Goal: Task Accomplishment & Management: Use online tool/utility

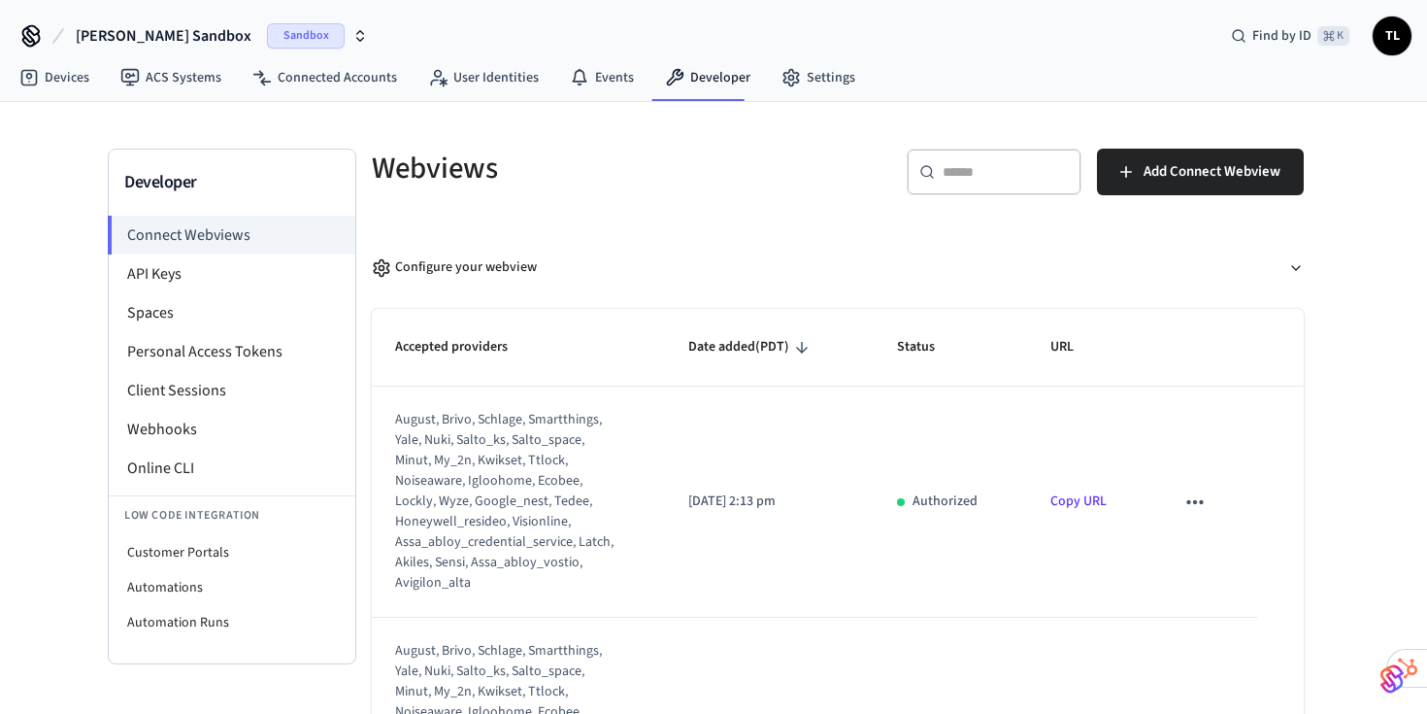
click at [145, 33] on span "[PERSON_NAME] Sandbox" at bounding box center [164, 35] width 176 height 23
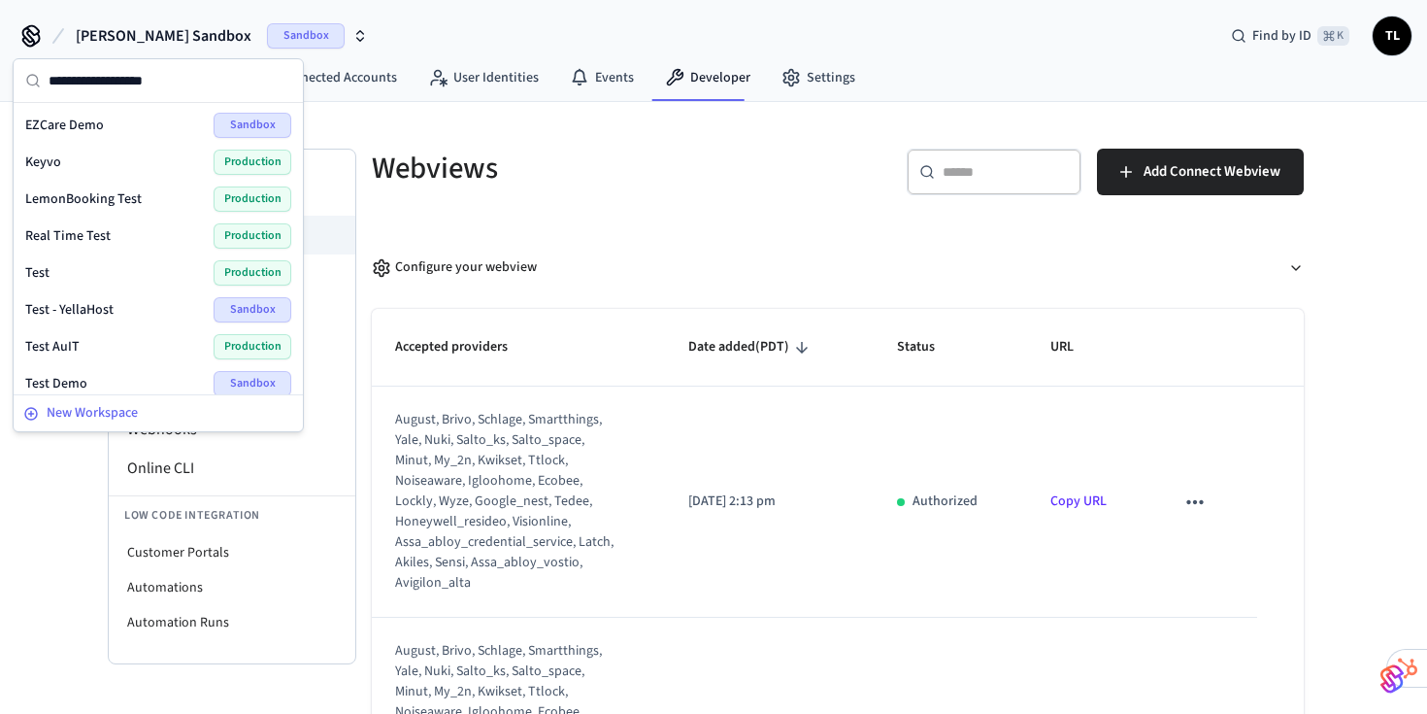
click at [101, 416] on span "New Workspace" at bounding box center [92, 413] width 91 height 20
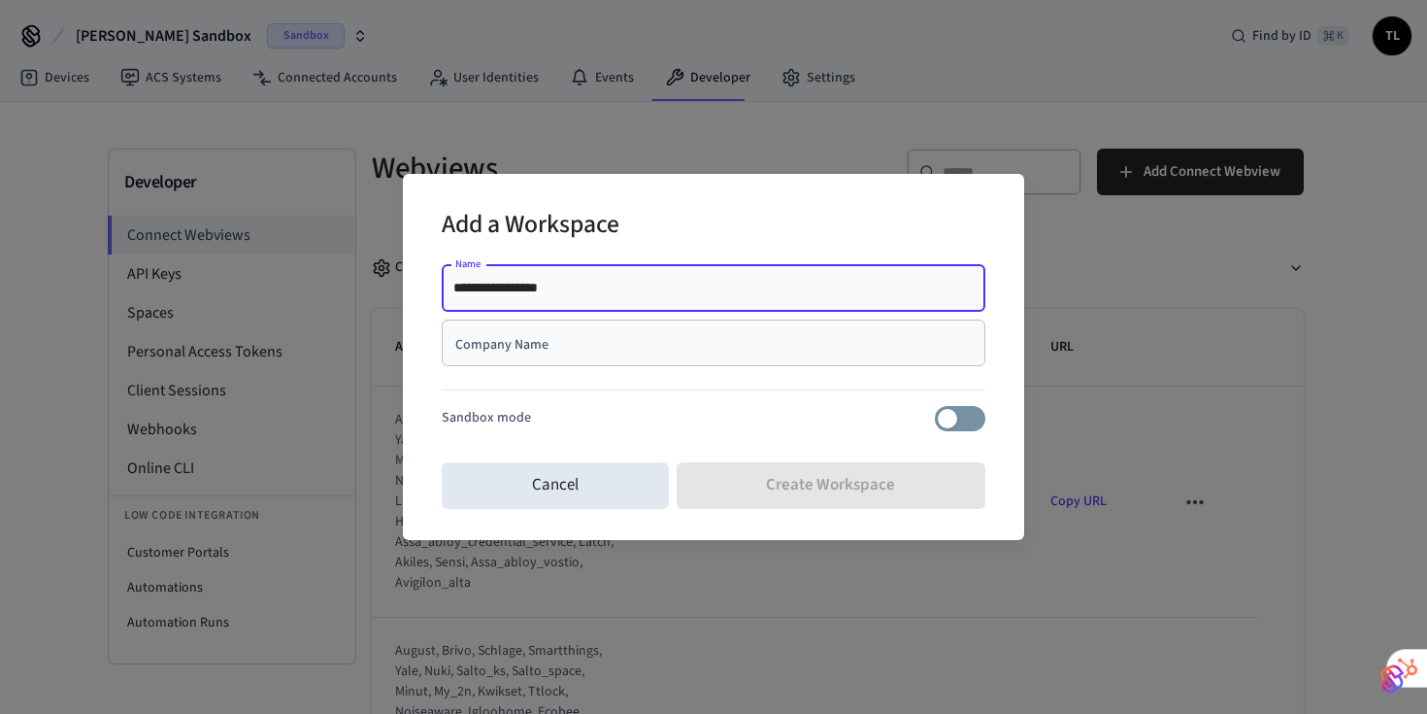
type input "**********"
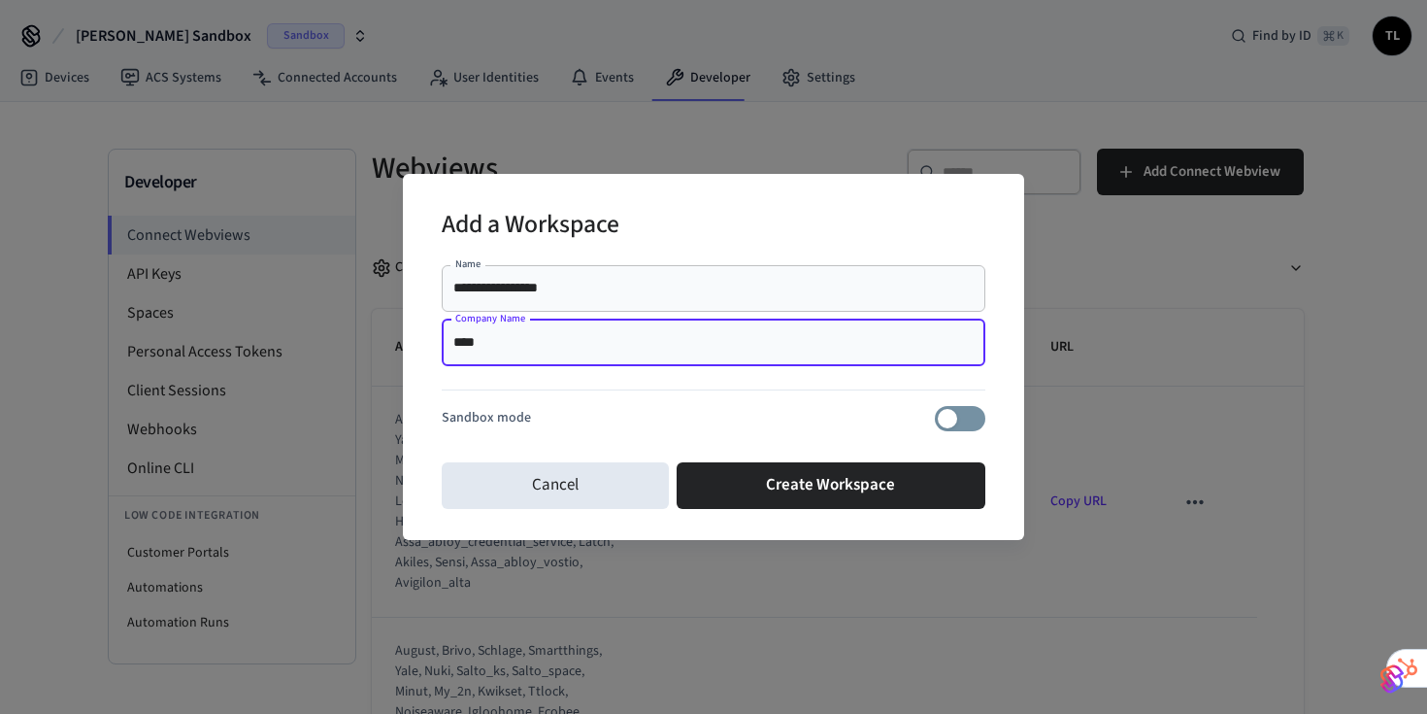
type input "****"
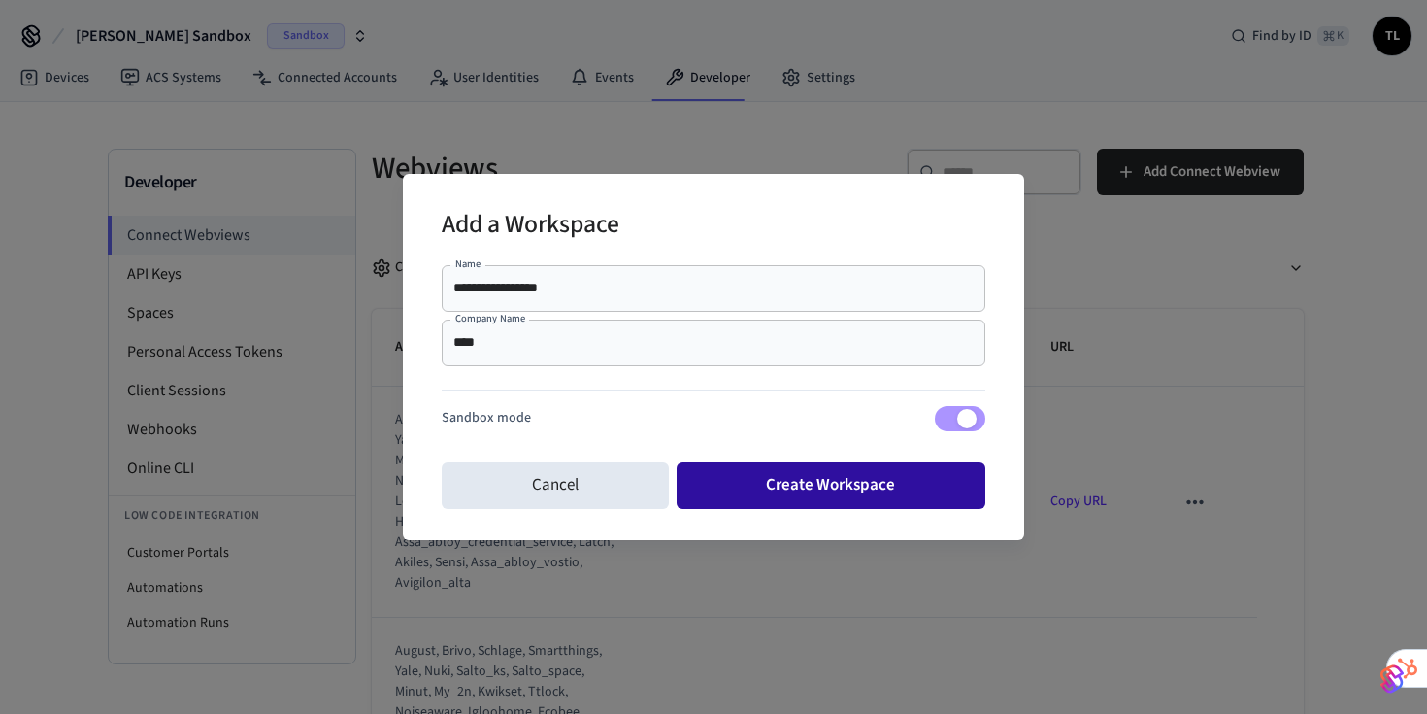
click at [872, 482] on button "Create Workspace" at bounding box center [832, 485] width 310 height 47
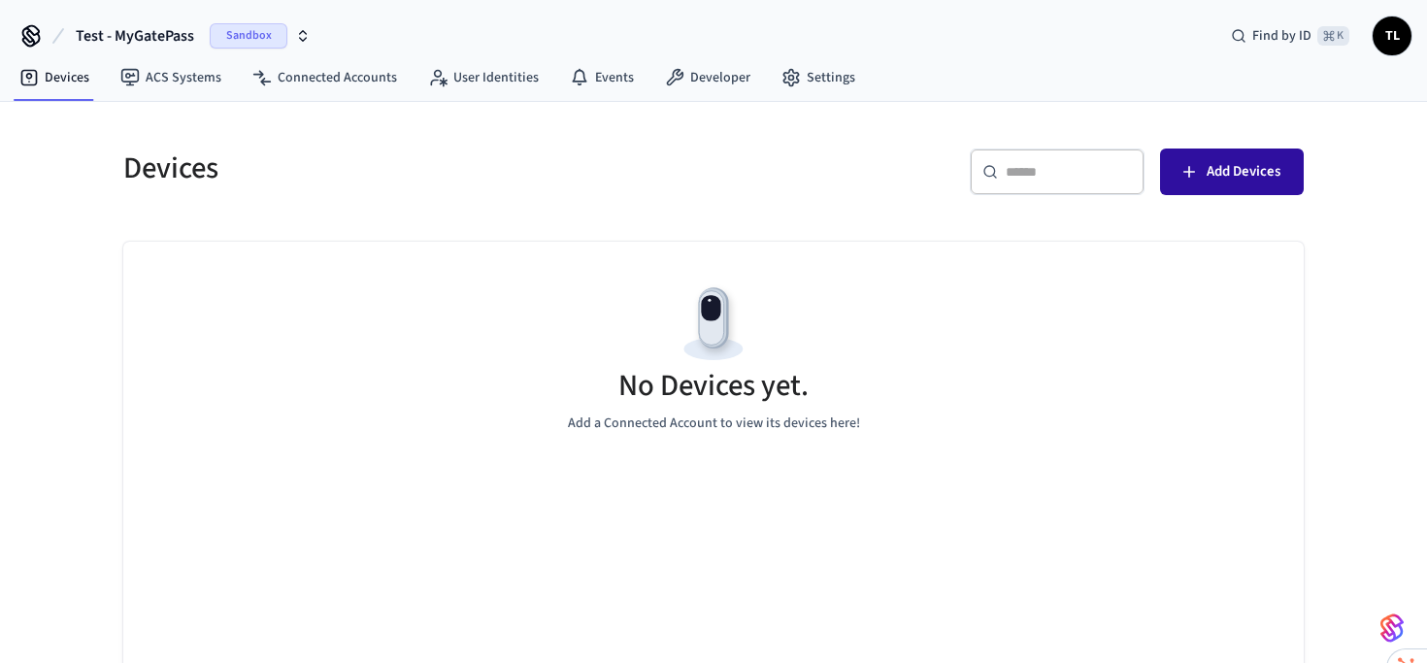
scroll to position [31, 0]
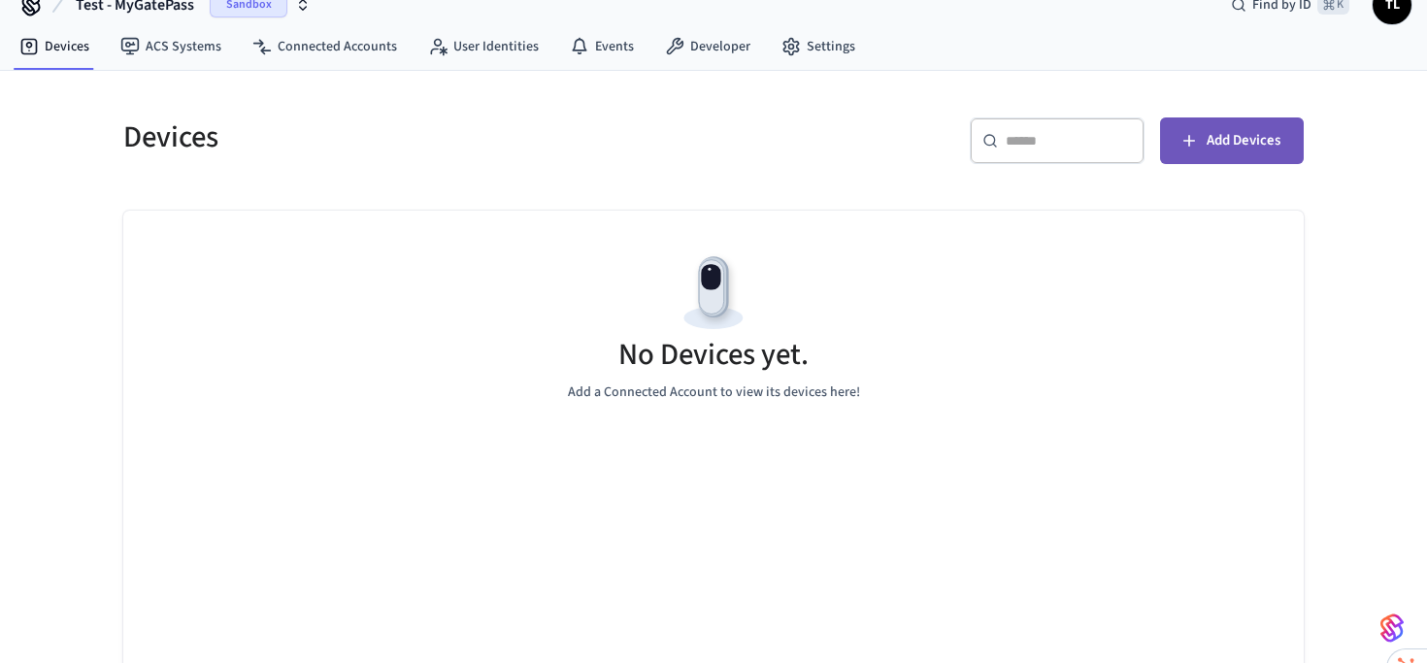
click at [1230, 138] on span "Add Devices" at bounding box center [1244, 140] width 74 height 25
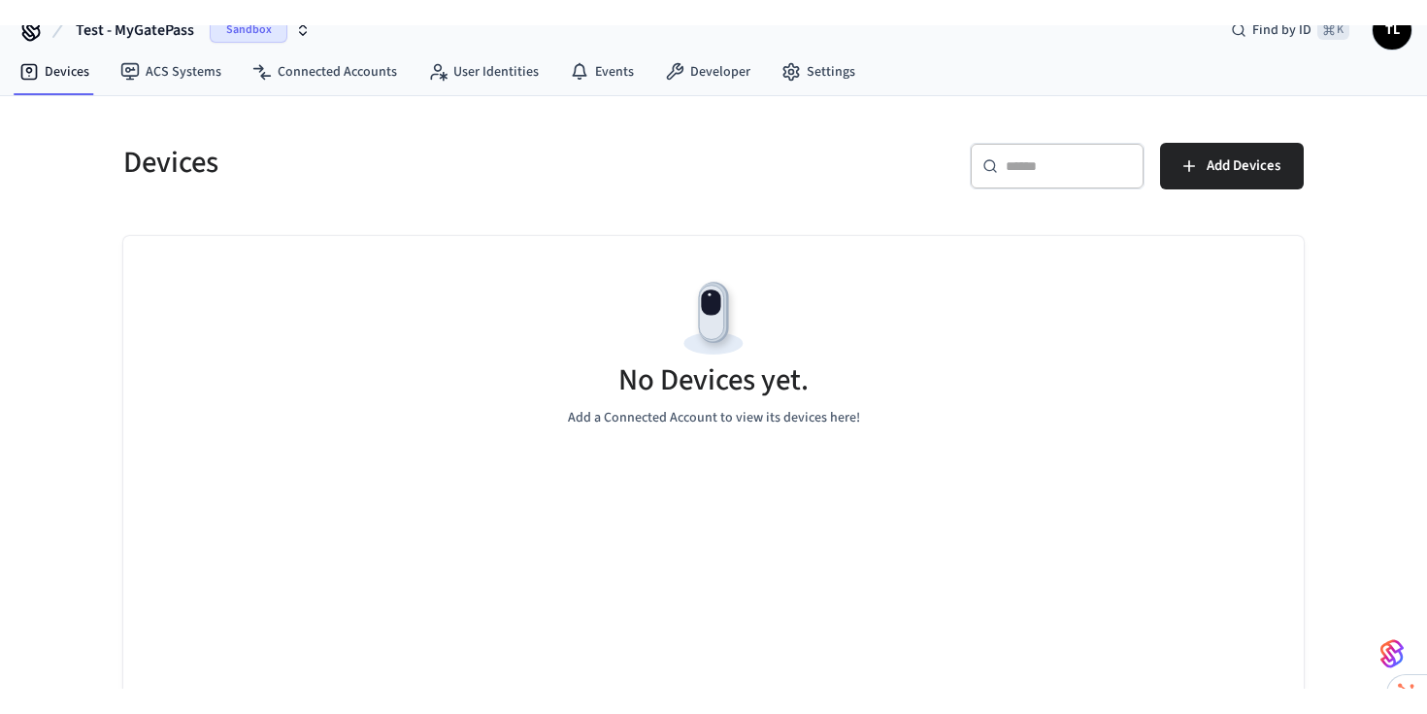
scroll to position [27, 0]
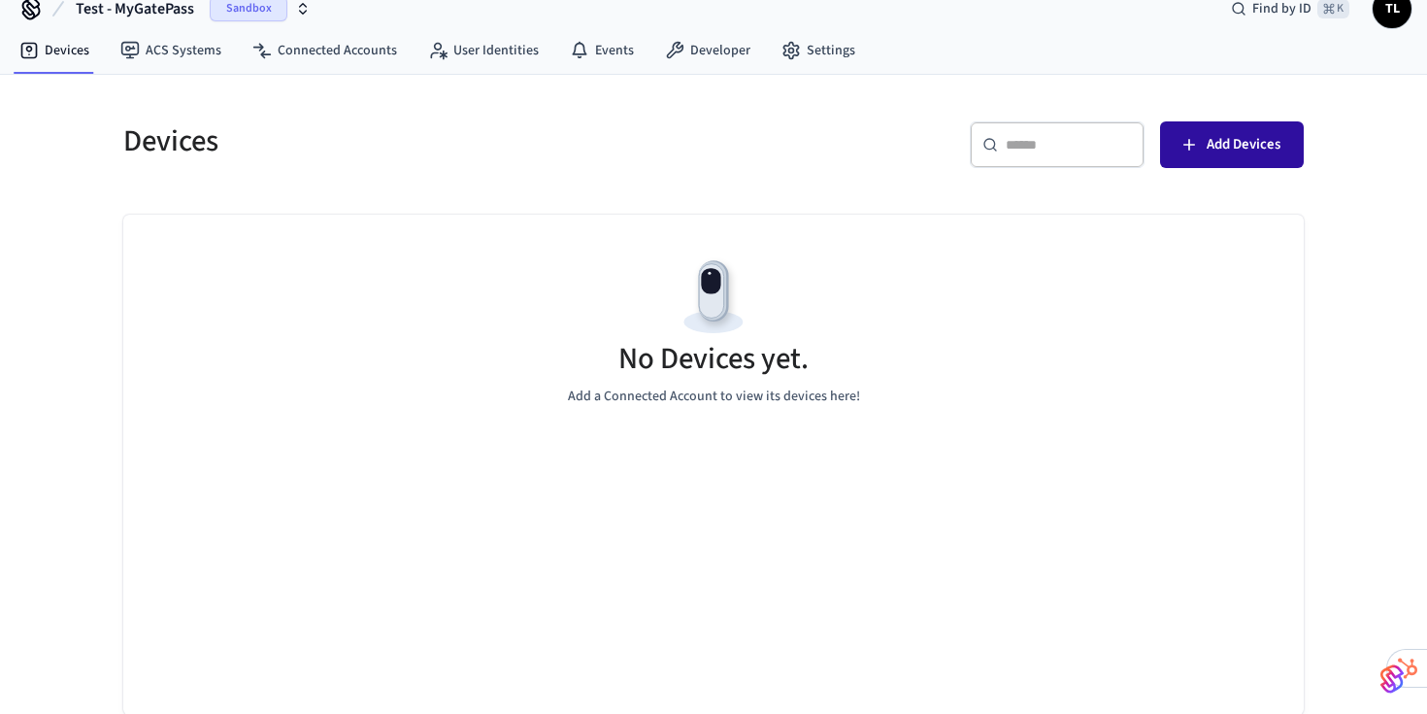
click at [1230, 141] on span "Add Devices" at bounding box center [1244, 144] width 74 height 25
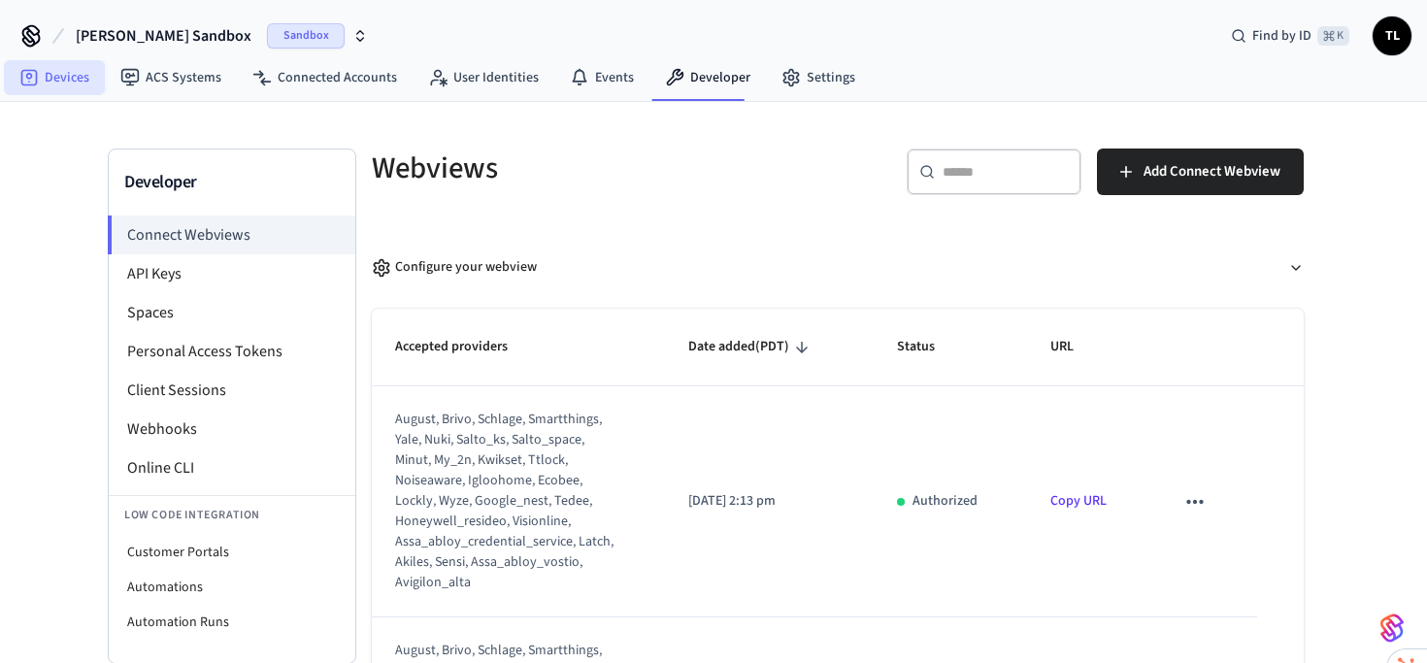
click at [63, 81] on link "Devices" at bounding box center [54, 77] width 101 height 35
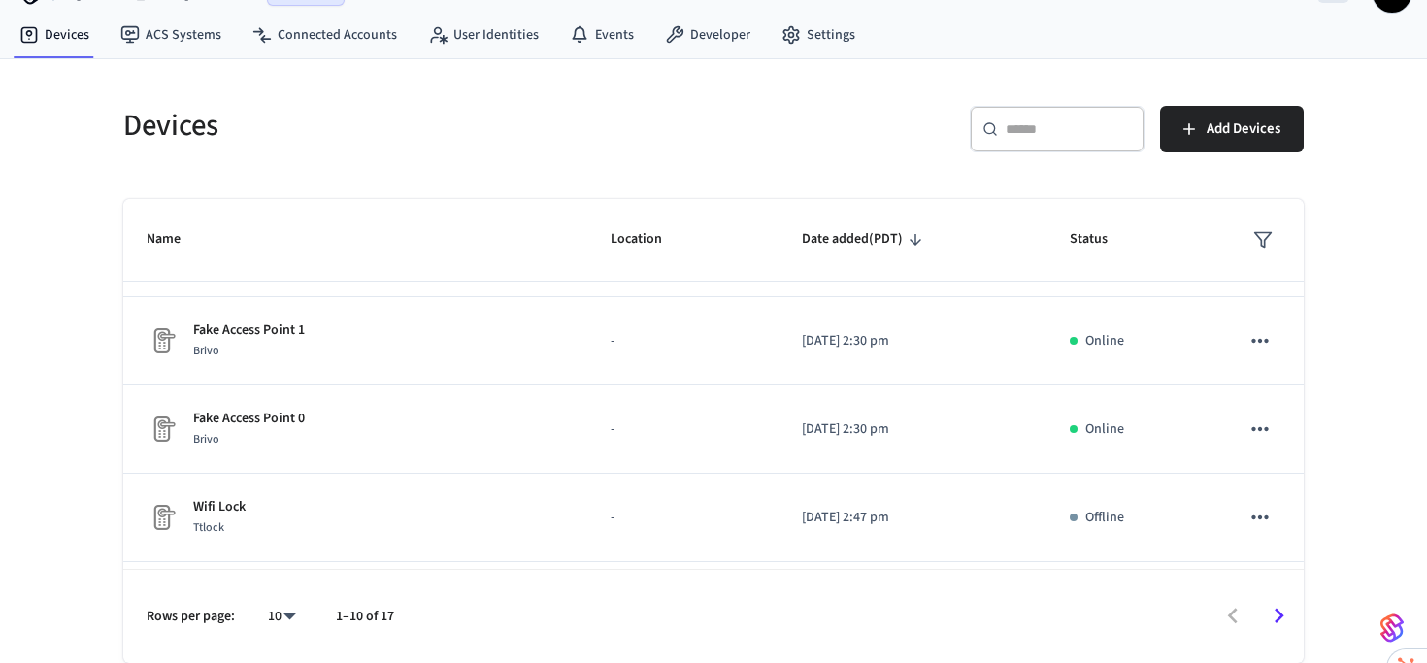
scroll to position [370, 0]
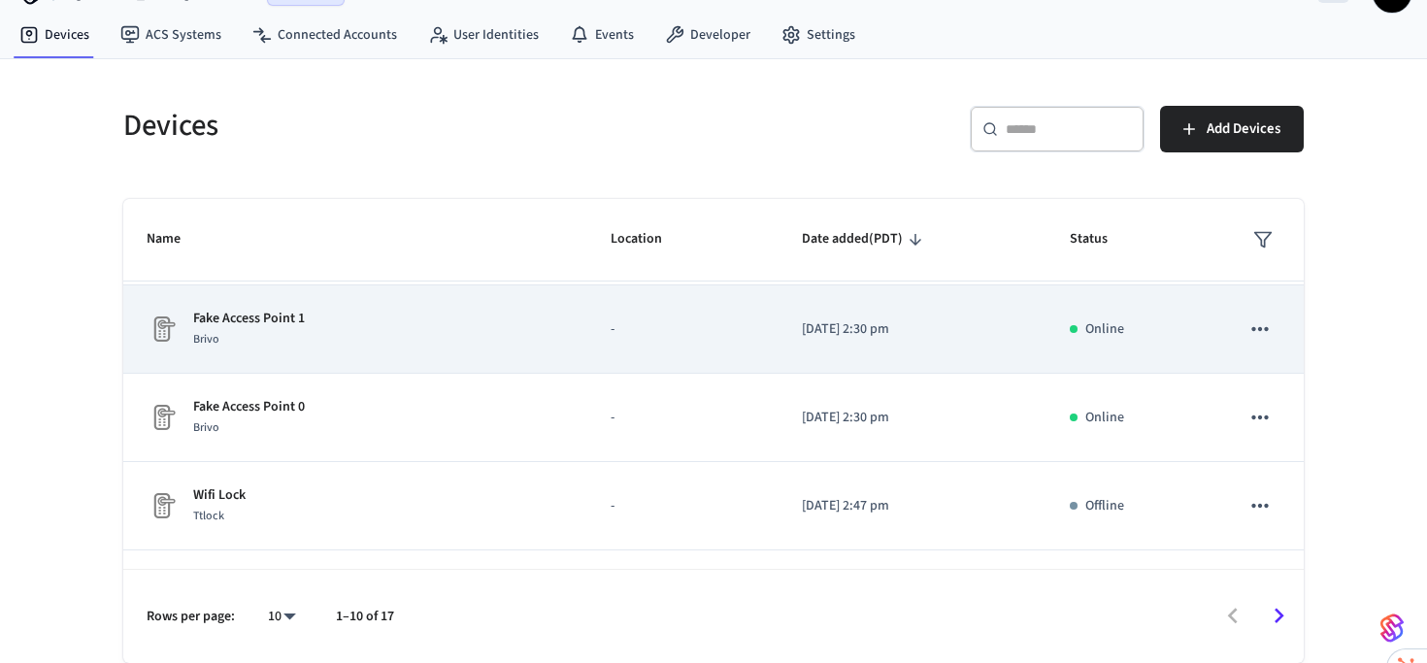
click at [235, 348] on div "Brivo" at bounding box center [249, 339] width 112 height 20
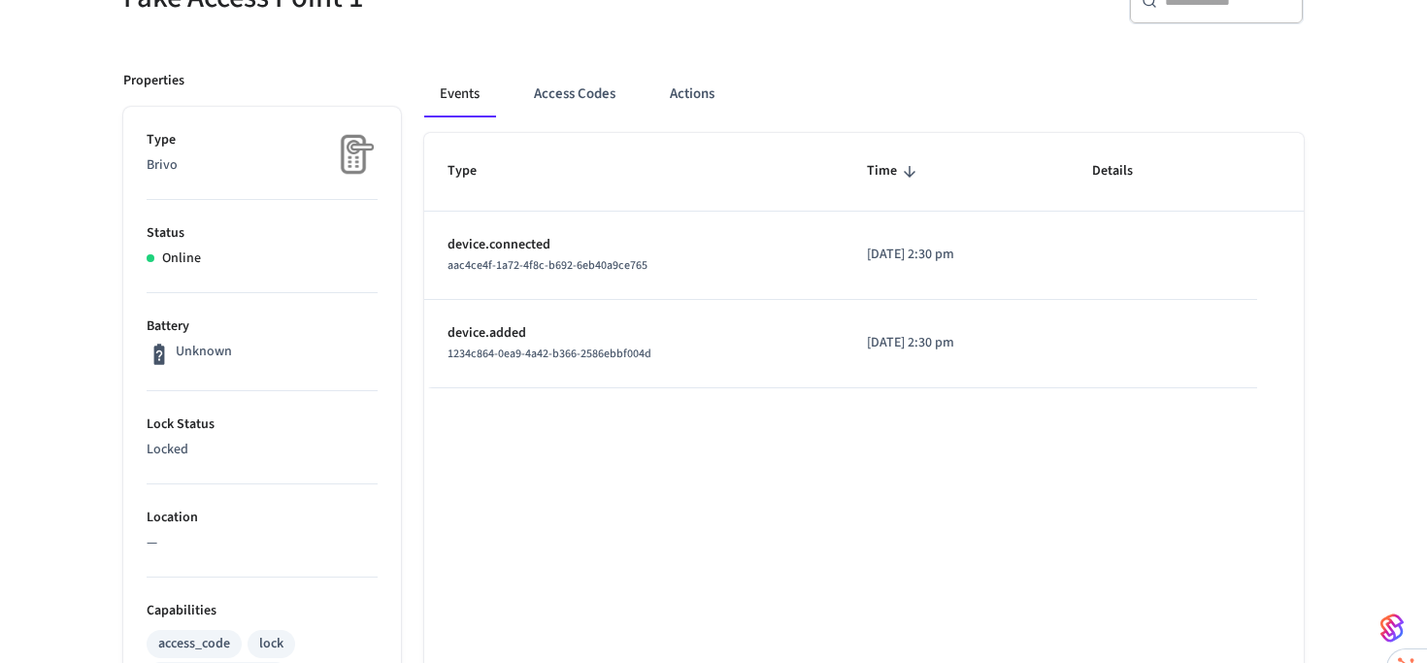
scroll to position [231, 0]
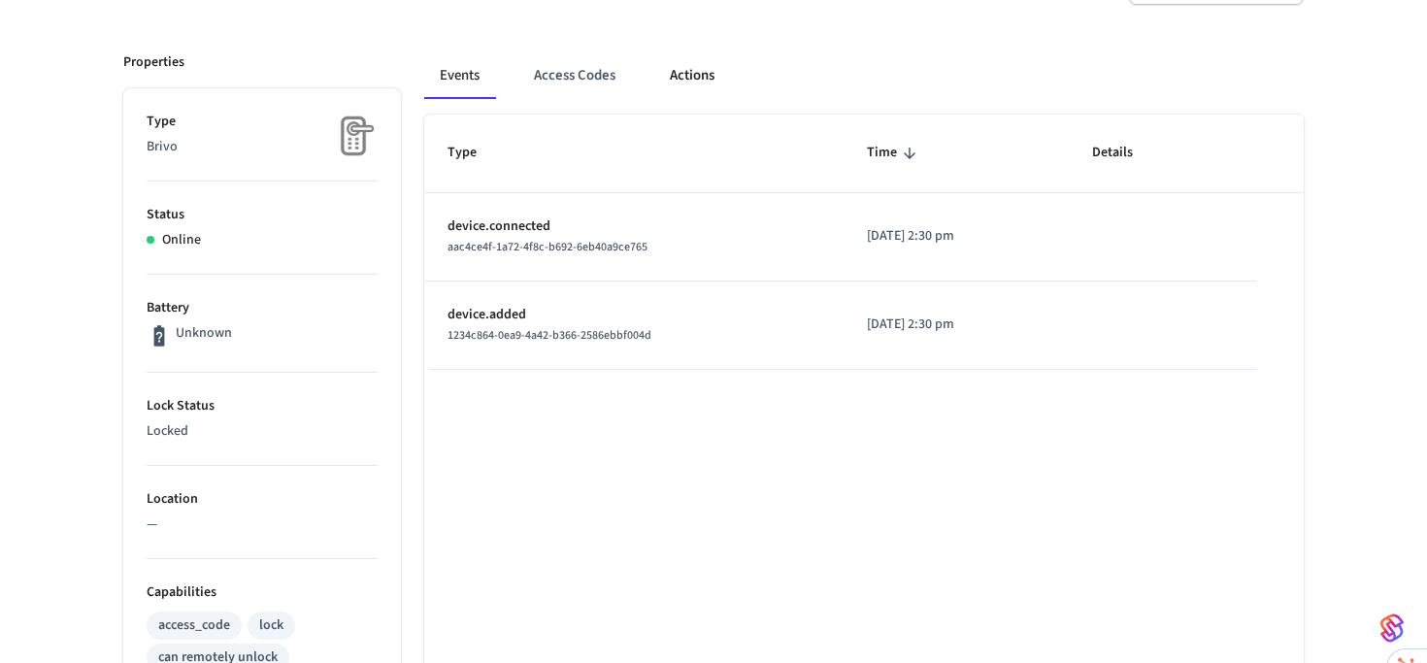
click at [711, 74] on button "Actions" at bounding box center [692, 75] width 76 height 47
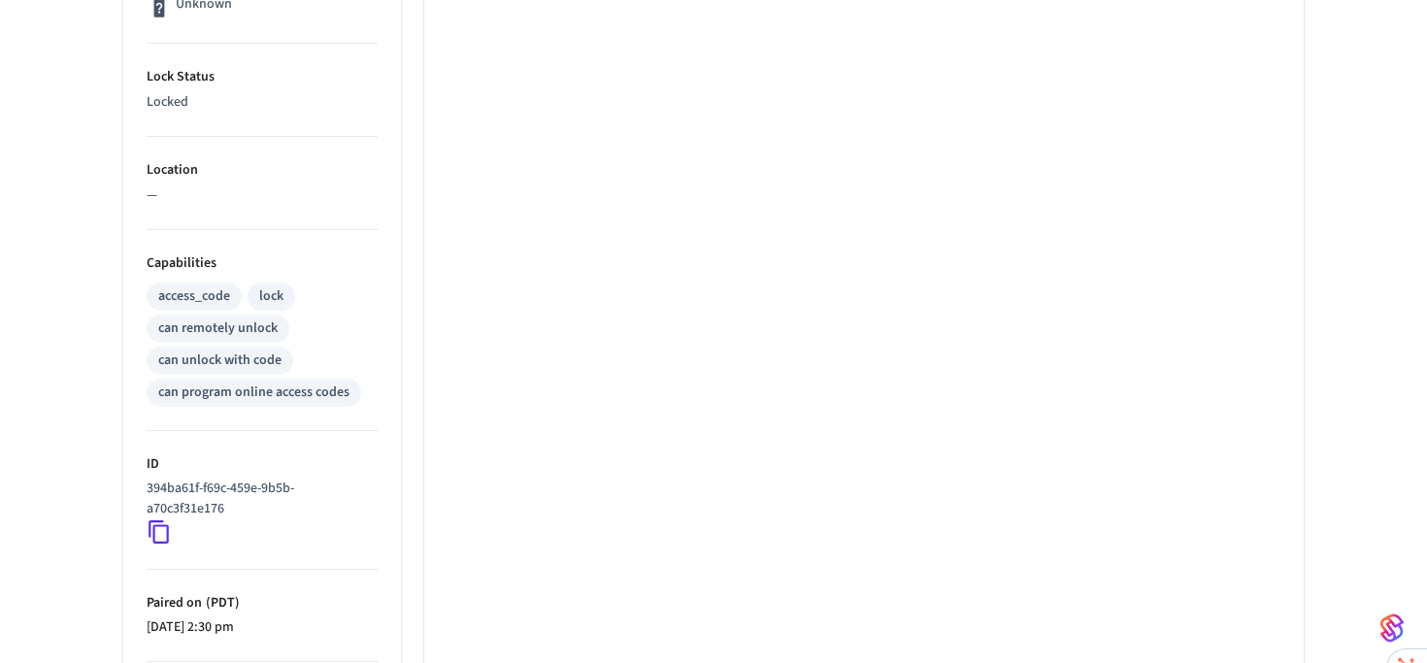
scroll to position [619, 0]
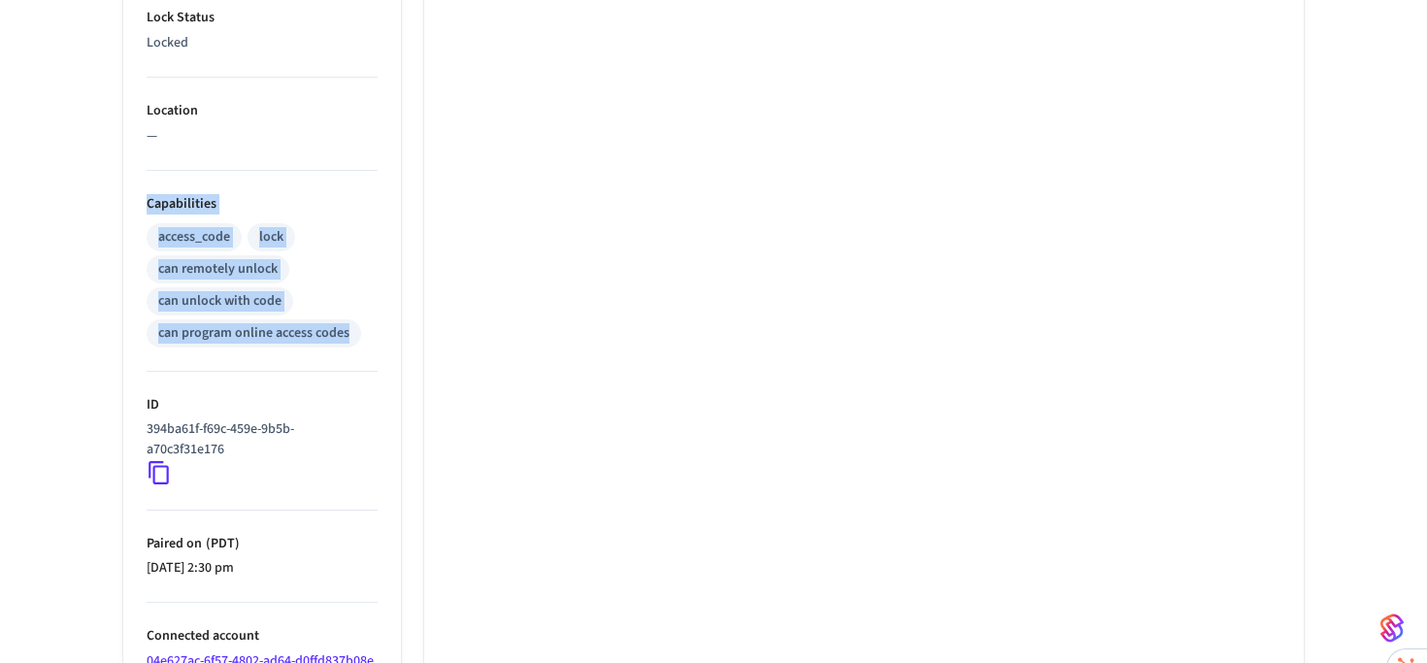
drag, startPoint x: 133, startPoint y: 198, endPoint x: 354, endPoint y: 337, distance: 261.3
click at [359, 339] on ul "Type Brivo Status Online Battery Unknown Lock Status Locked Location — Capabili…" at bounding box center [262, 234] width 278 height 1068
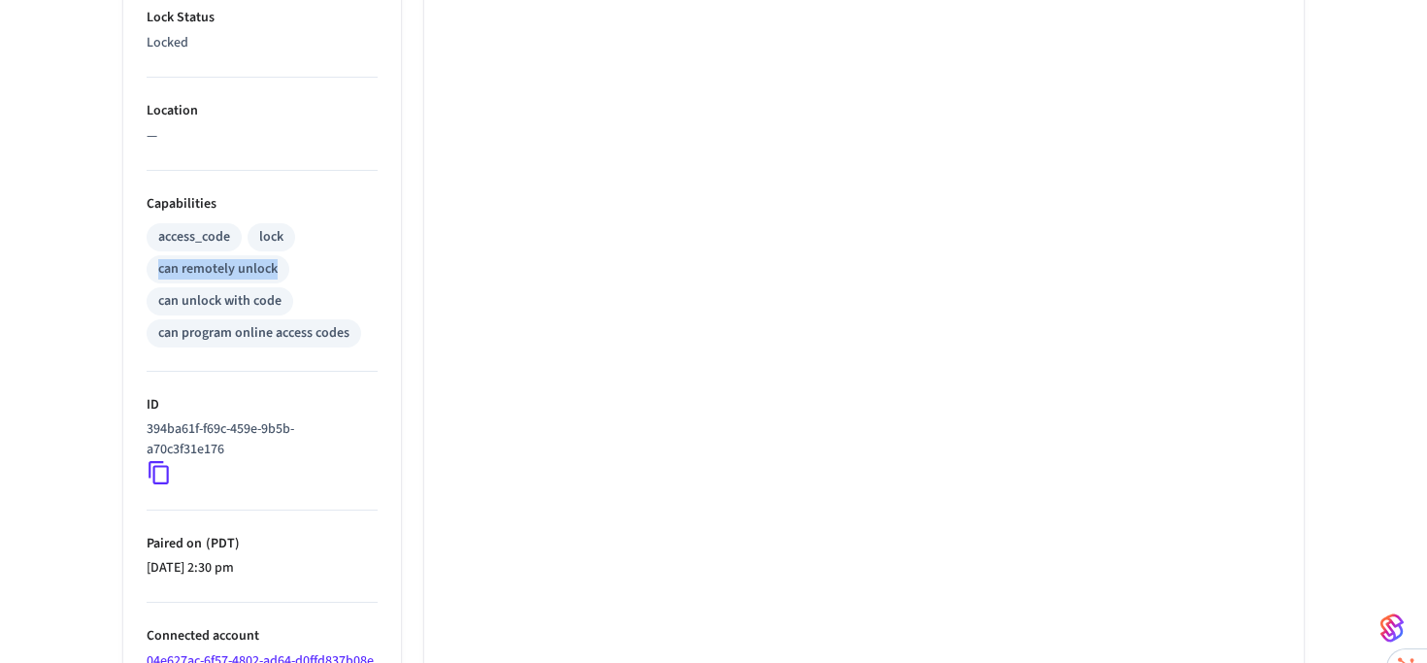
drag, startPoint x: 157, startPoint y: 265, endPoint x: 277, endPoint y: 270, distance: 119.5
click at [277, 270] on div "can remotely unlock" at bounding box center [218, 269] width 143 height 28
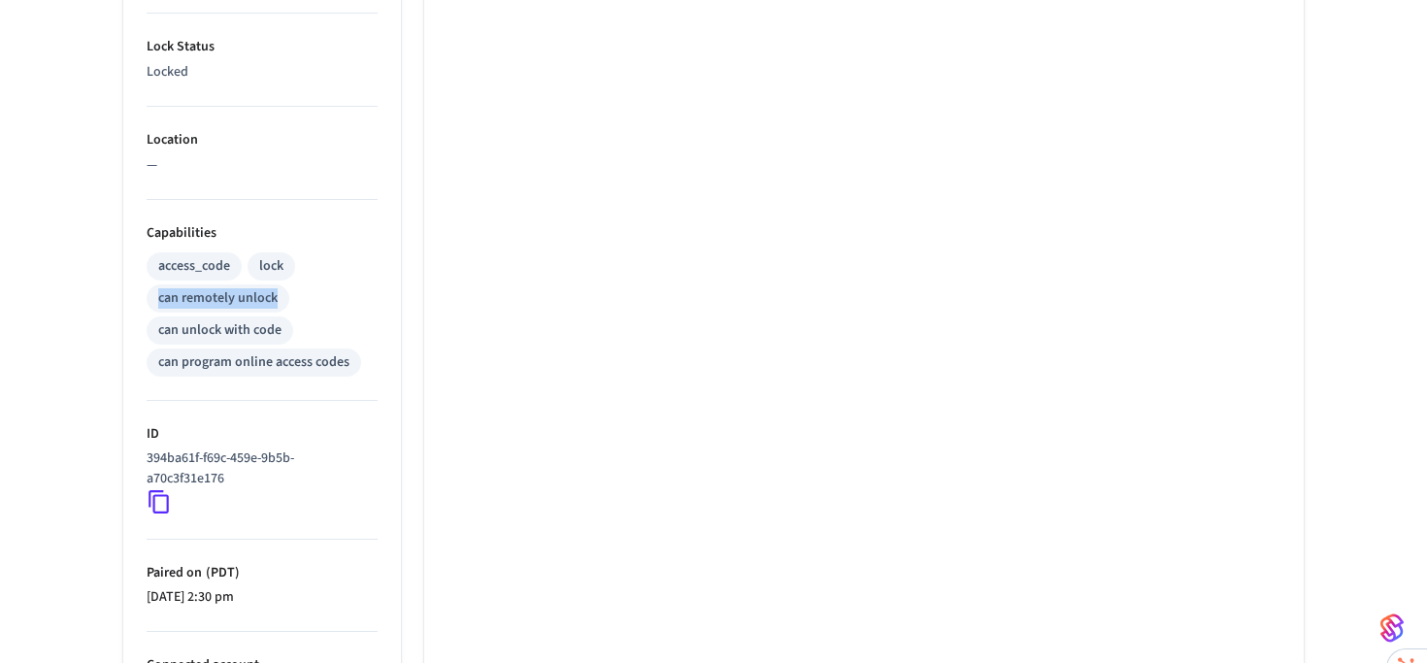
scroll to position [589, 0]
drag, startPoint x: 233, startPoint y: 484, endPoint x: 139, endPoint y: 456, distance: 98.3
click at [139, 456] on ul "Type Brivo Status Online Battery Unknown Lock Status Locked Location — Capabili…" at bounding box center [262, 264] width 278 height 1068
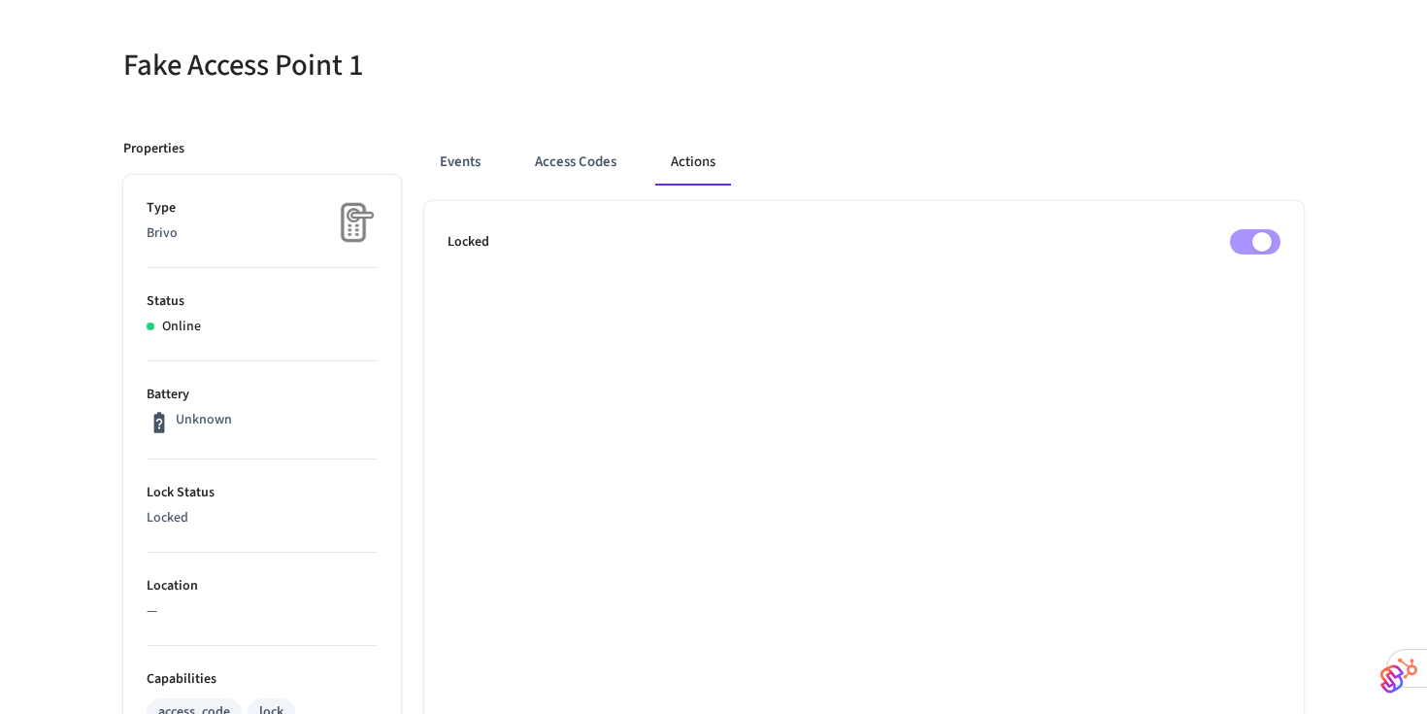
scroll to position [431, 0]
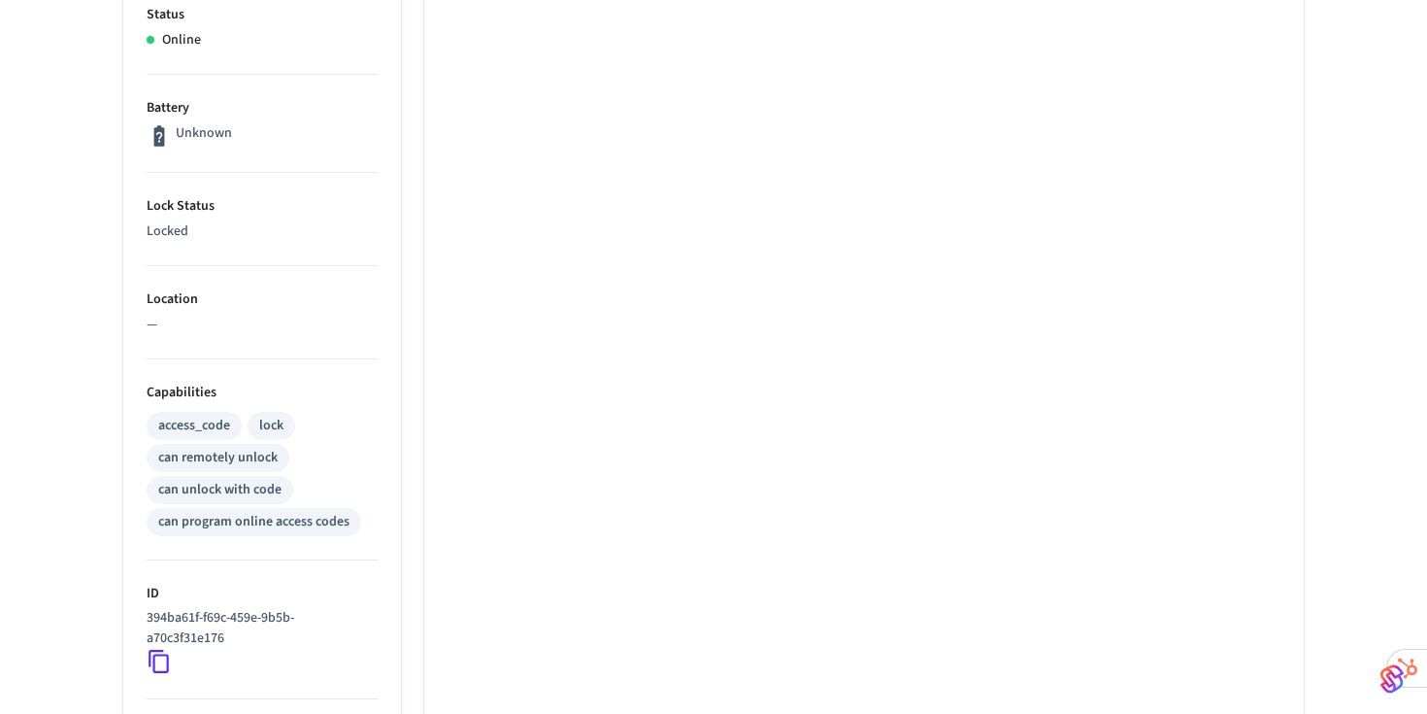
click at [258, 449] on div "can remotely unlock" at bounding box center [217, 458] width 119 height 20
